Goal: Find contact information: Find contact information

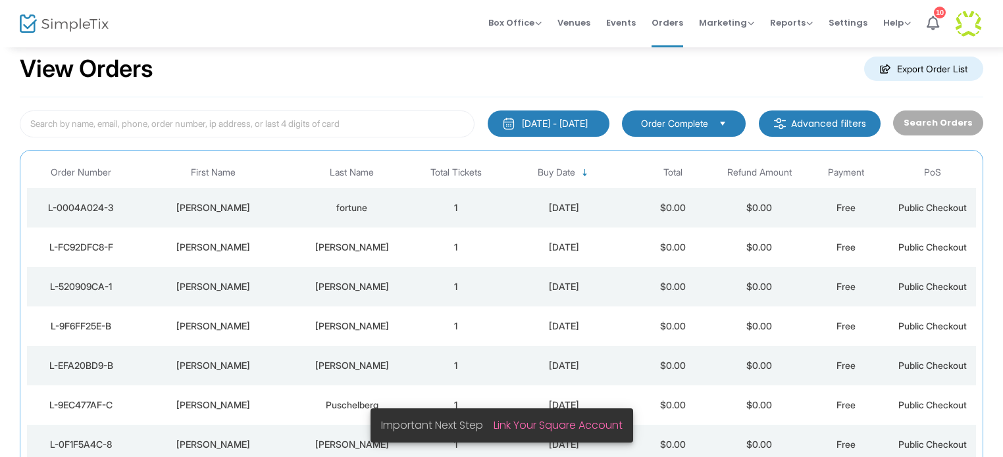
click at [353, 207] on div "fortune" at bounding box center [352, 207] width 114 height 13
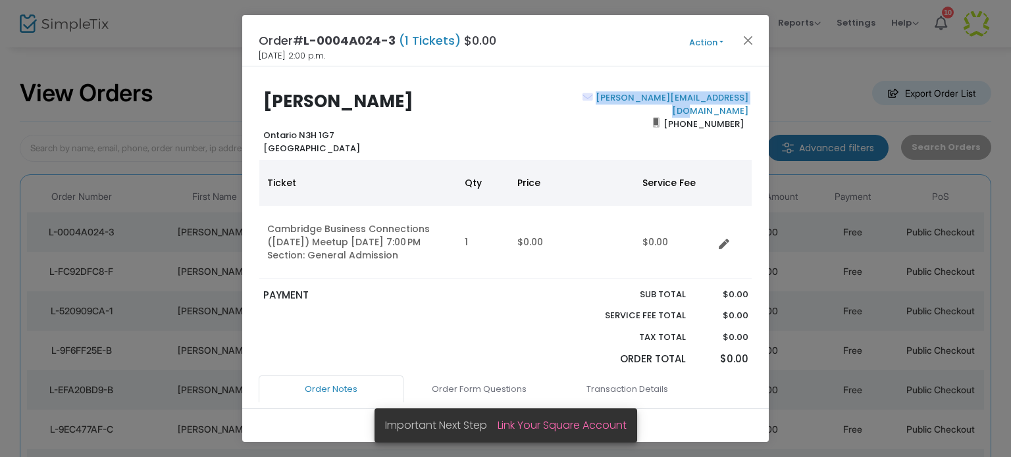
drag, startPoint x: 744, startPoint y: 98, endPoint x: 576, endPoint y: 95, distance: 167.2
click at [576, 95] on div "[PERSON_NAME][EMAIL_ADDRESS][DOMAIN_NAME] [PHONE_NUMBER]" at bounding box center [629, 122] width 249 height 63
copy link "[PERSON_NAME][EMAIL_ADDRESS][DOMAIN_NAME]"
click at [745, 40] on button "Close" at bounding box center [748, 40] width 17 height 17
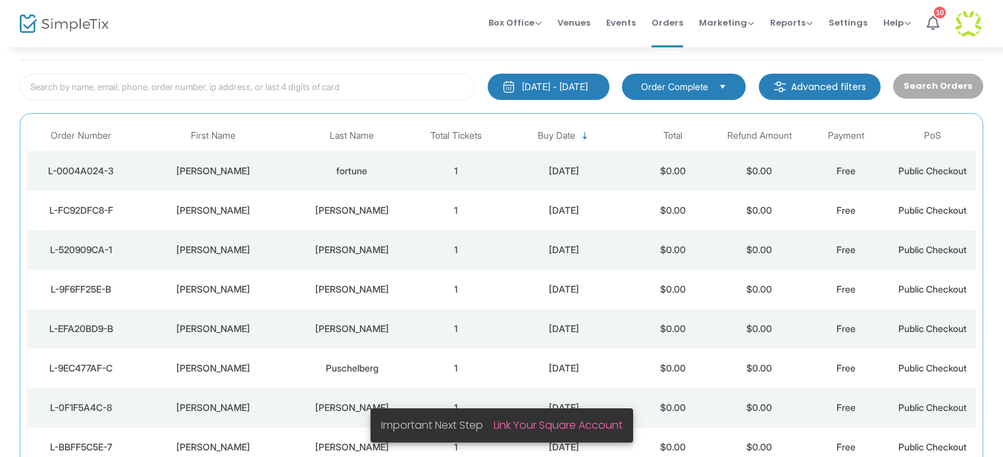
scroll to position [70, 0]
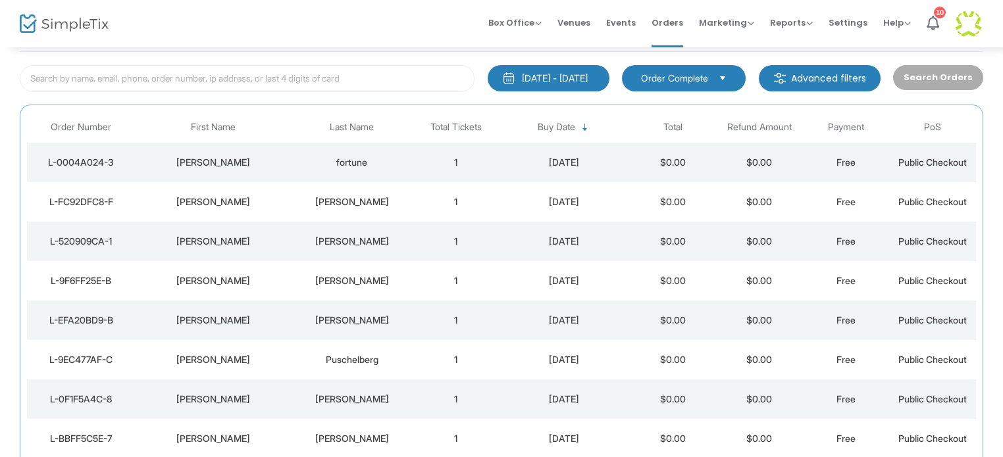
click at [344, 198] on div "[PERSON_NAME]" at bounding box center [352, 201] width 114 height 13
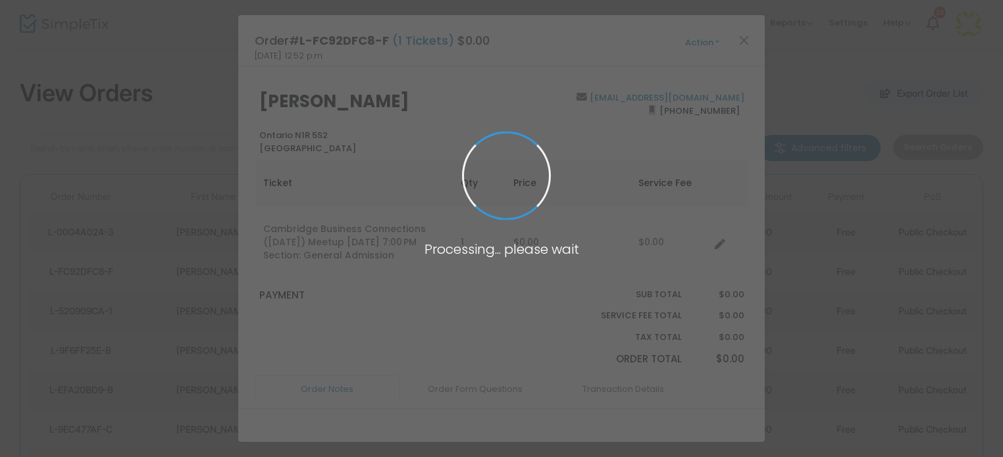
scroll to position [0, 0]
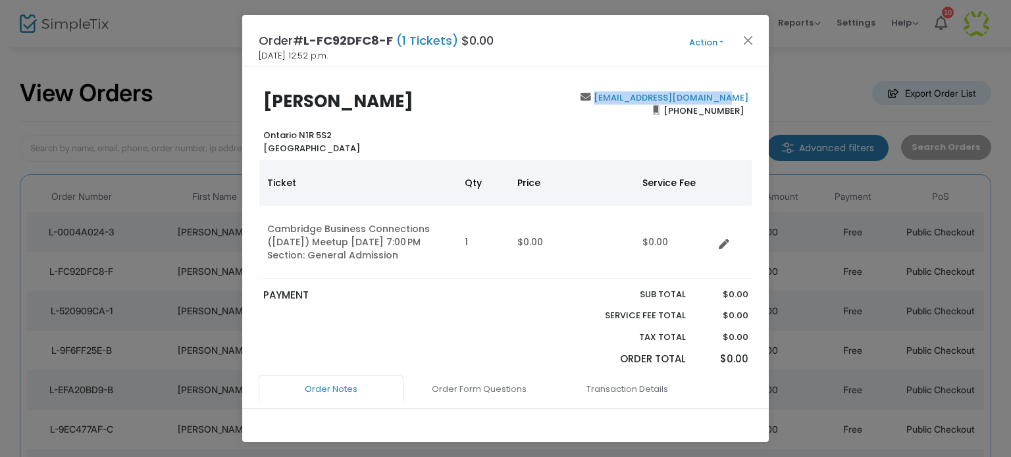
drag, startPoint x: 746, startPoint y: 97, endPoint x: 607, endPoint y: 97, distance: 138.2
click at [607, 97] on div "[EMAIL_ADDRESS][DOMAIN_NAME] [PHONE_NUMBER]" at bounding box center [629, 122] width 249 height 63
copy b "[EMAIL_ADDRESS][DOMAIN_NAME]"
click at [747, 41] on button "Close" at bounding box center [748, 40] width 17 height 17
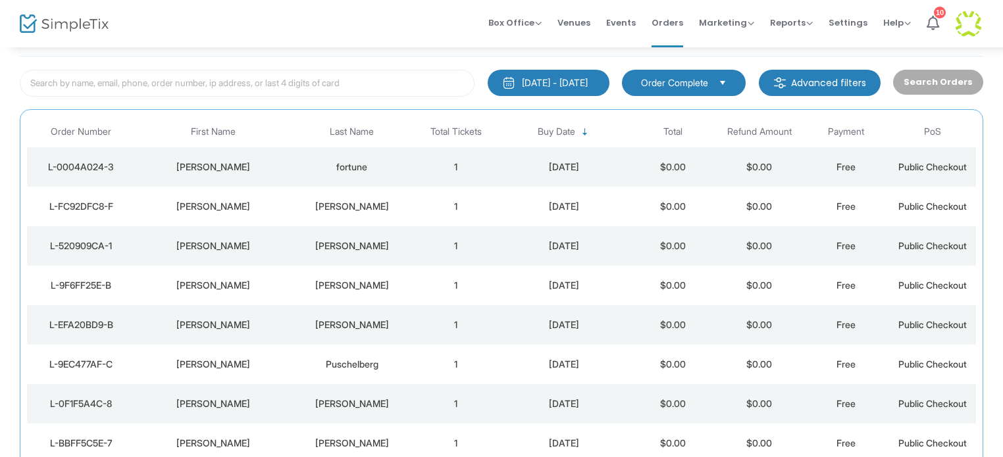
scroll to position [70, 0]
